Goal: Find specific page/section: Find specific page/section

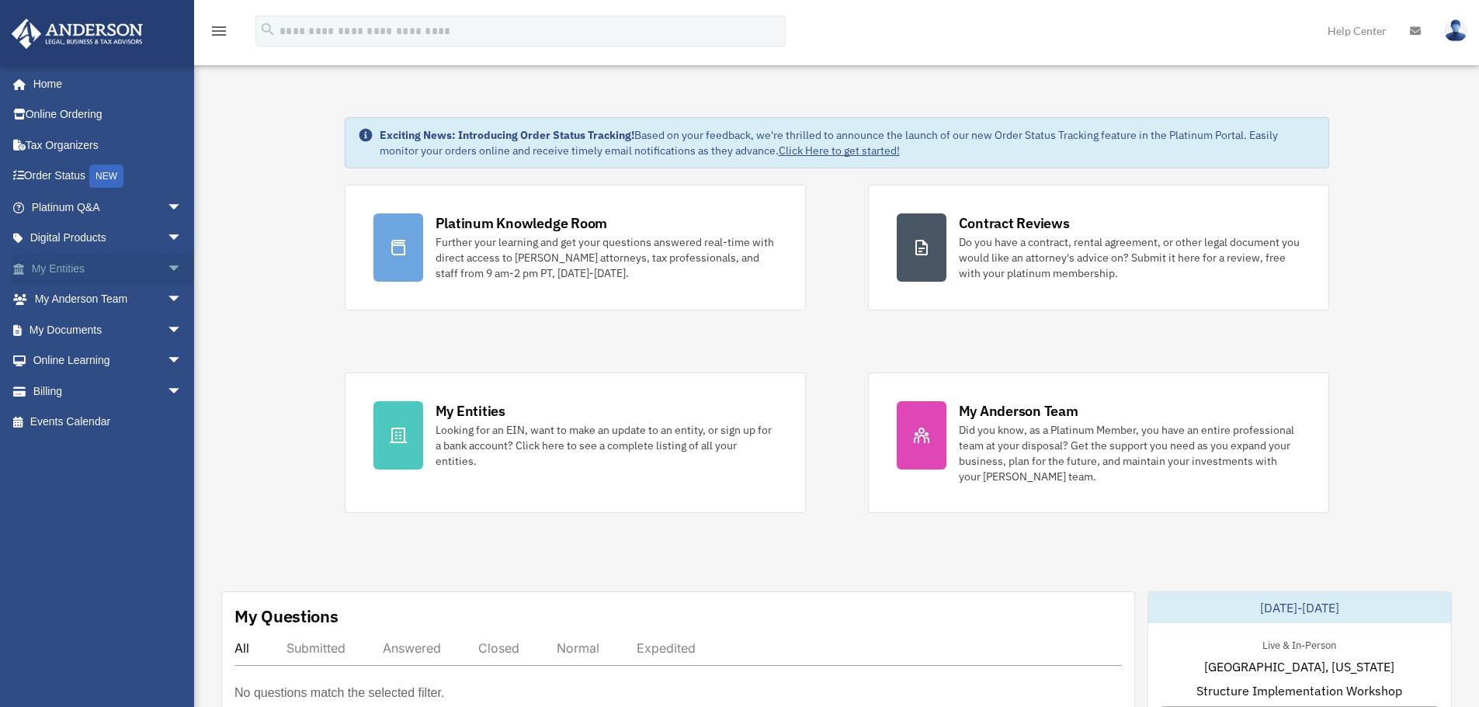
click at [62, 268] on link "My Entities arrow_drop_down" at bounding box center [108, 268] width 195 height 31
click at [167, 264] on span "arrow_drop_down" at bounding box center [182, 269] width 31 height 32
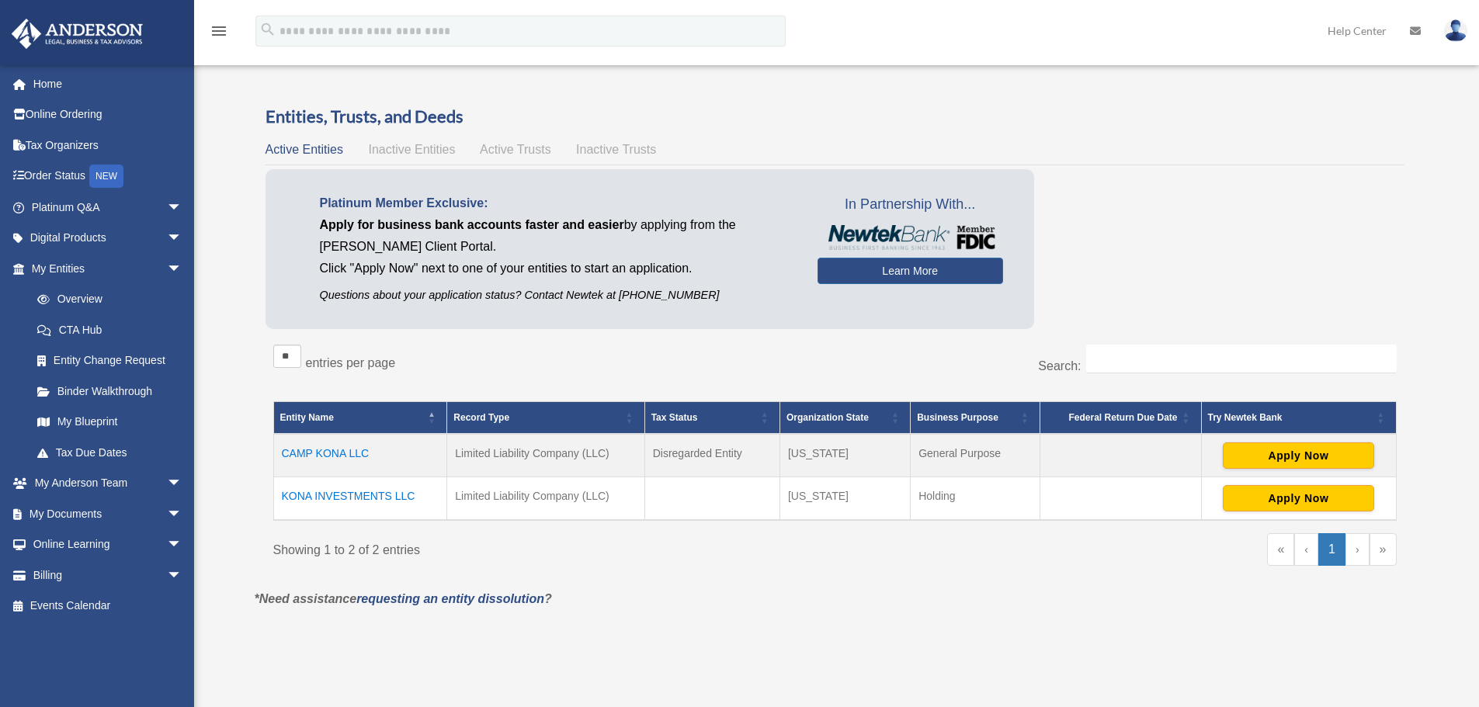
click at [342, 493] on td "KONA INVESTMENTS LLC" at bounding box center [360, 498] width 174 height 43
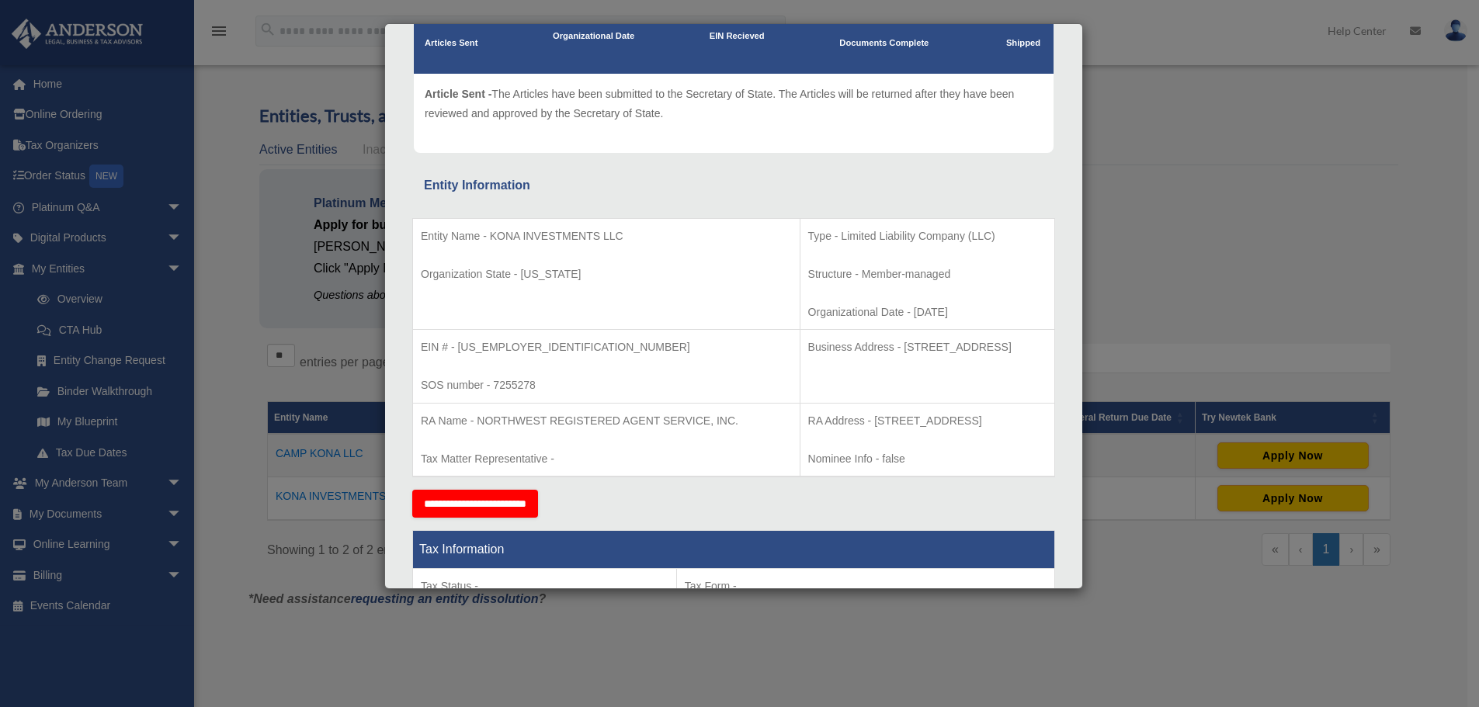
scroll to position [233, 0]
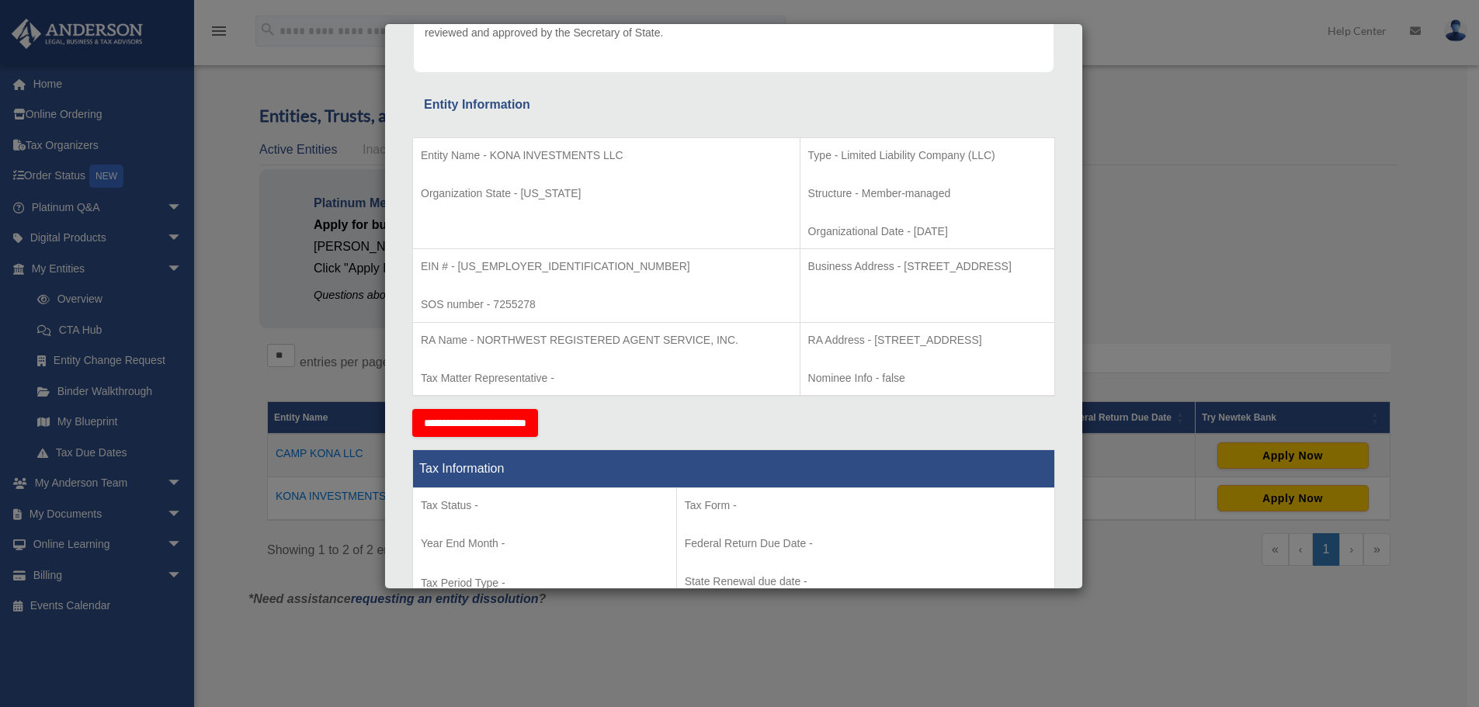
click at [1202, 231] on div "Details × Articles Sent Organizational Date" at bounding box center [739, 353] width 1479 height 707
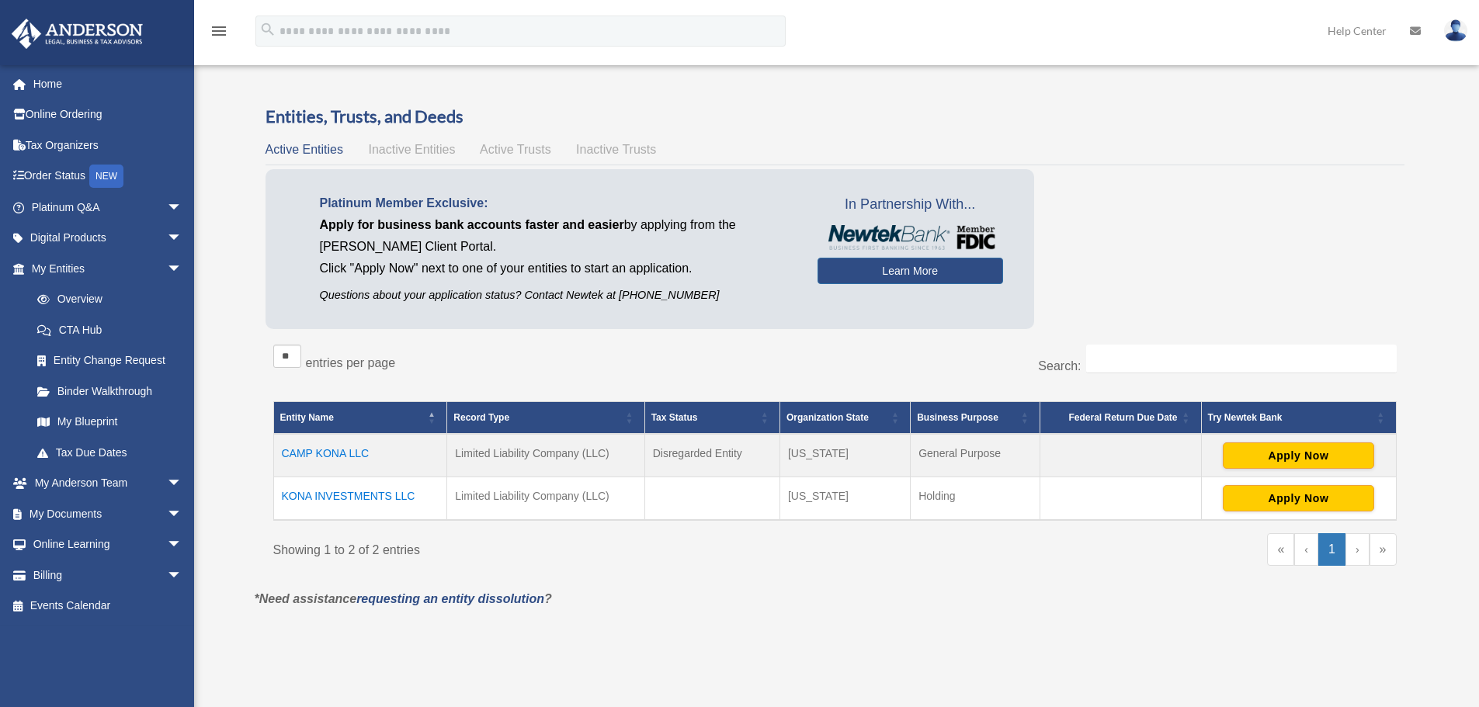
click at [309, 447] on td "CAMP KONA LLC" at bounding box center [360, 455] width 174 height 43
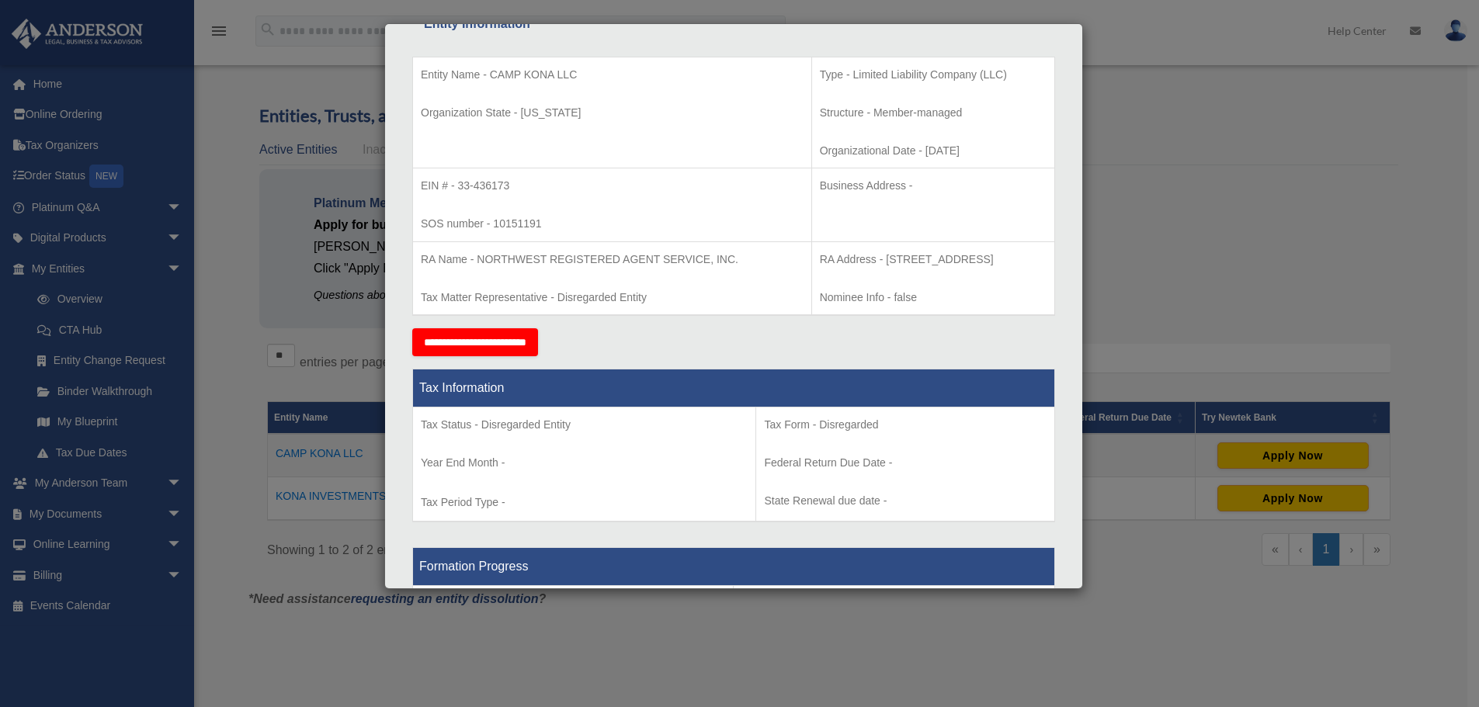
scroll to position [311, 0]
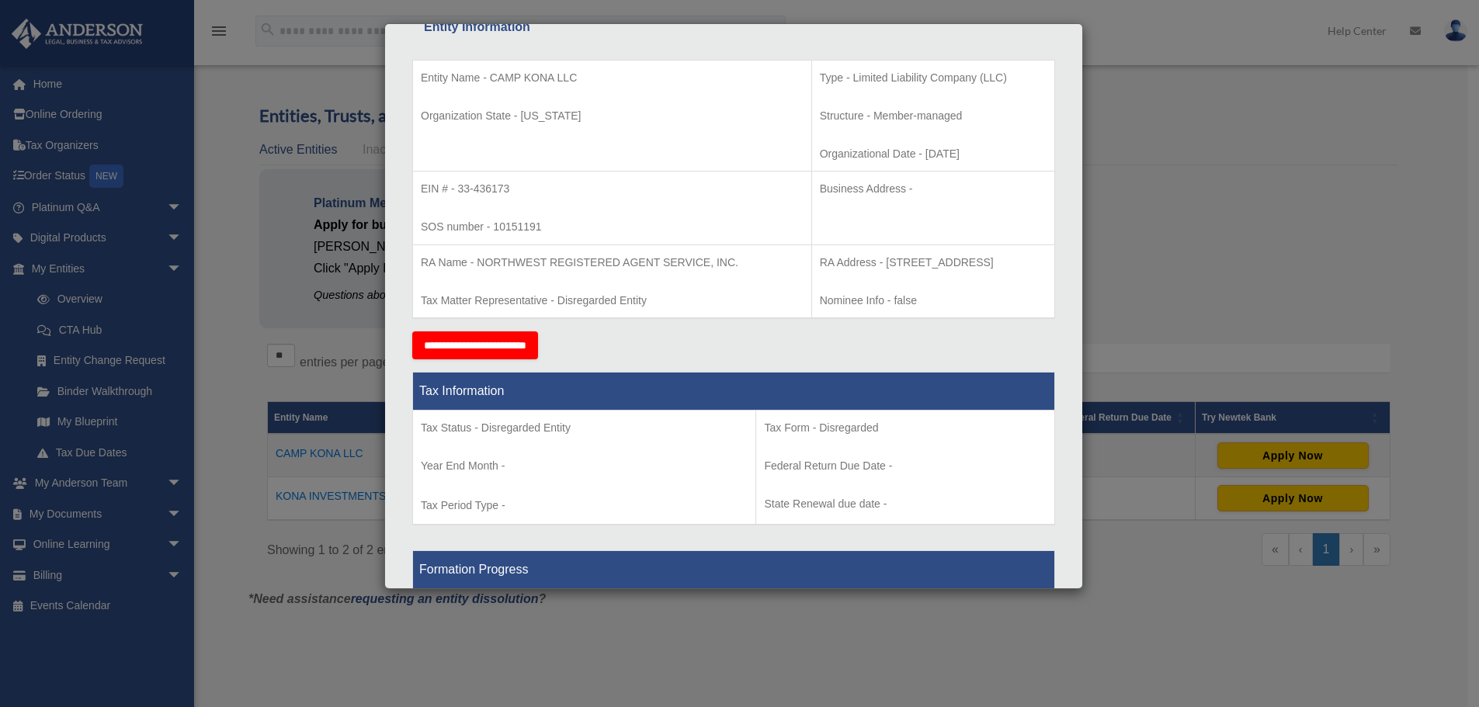
click at [1253, 301] on div "Details × Articles Sent Organizational Date" at bounding box center [739, 353] width 1479 height 707
